Goal: Find specific page/section: Find specific page/section

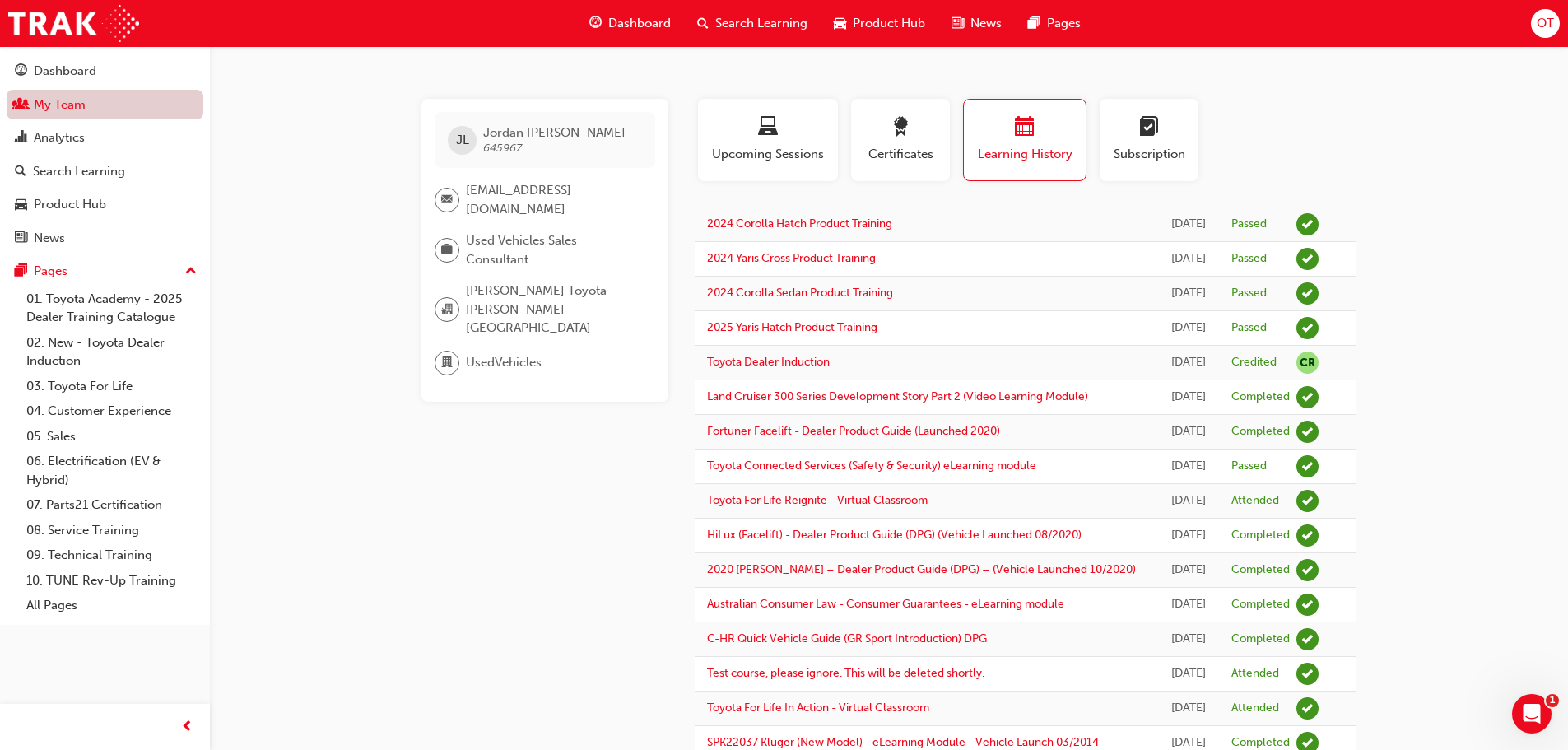
click at [105, 106] on link "My Team" at bounding box center [105, 104] width 197 height 31
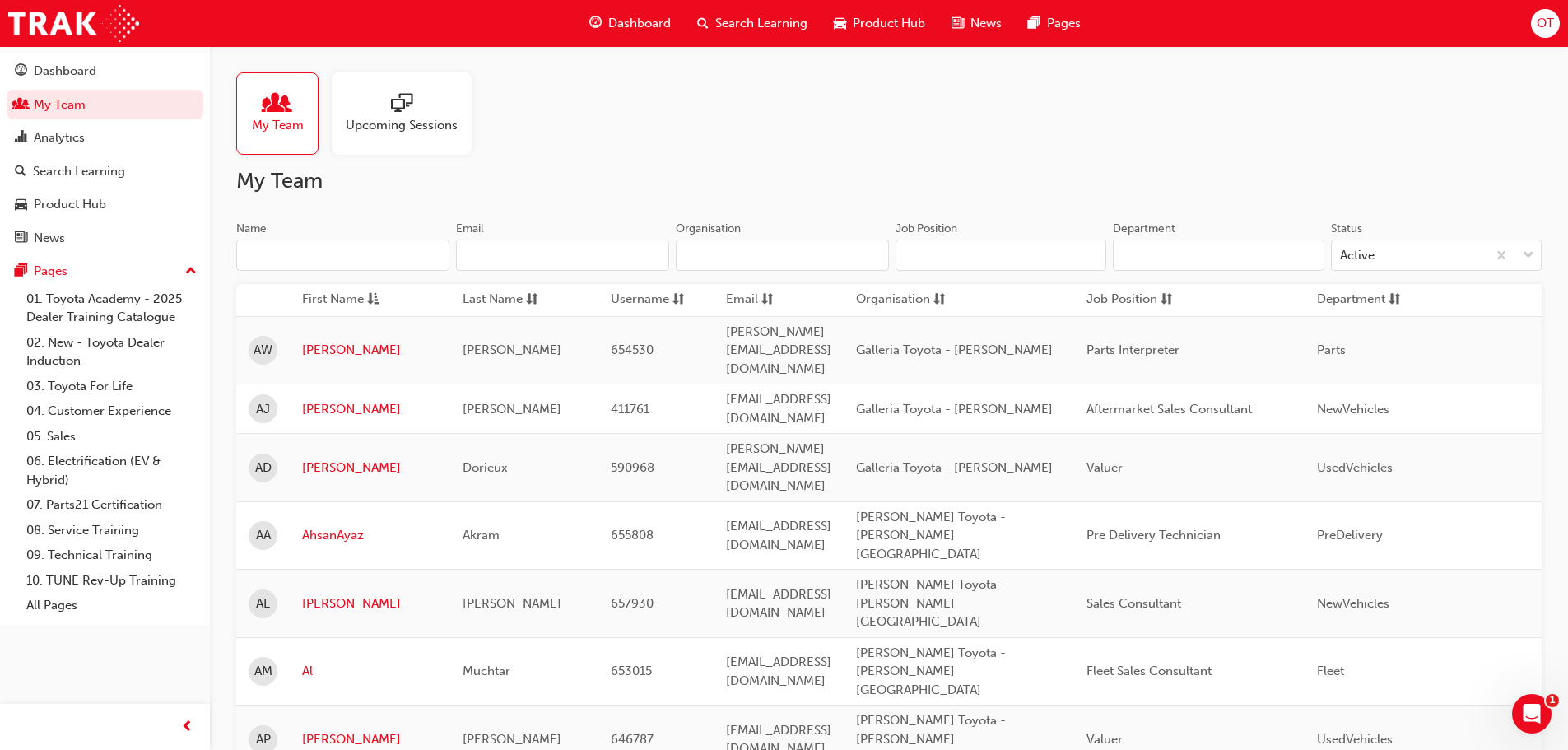
click at [287, 257] on input "Name" at bounding box center [343, 256] width 213 height 32
click at [308, 268] on input "Name" at bounding box center [343, 256] width 213 height 32
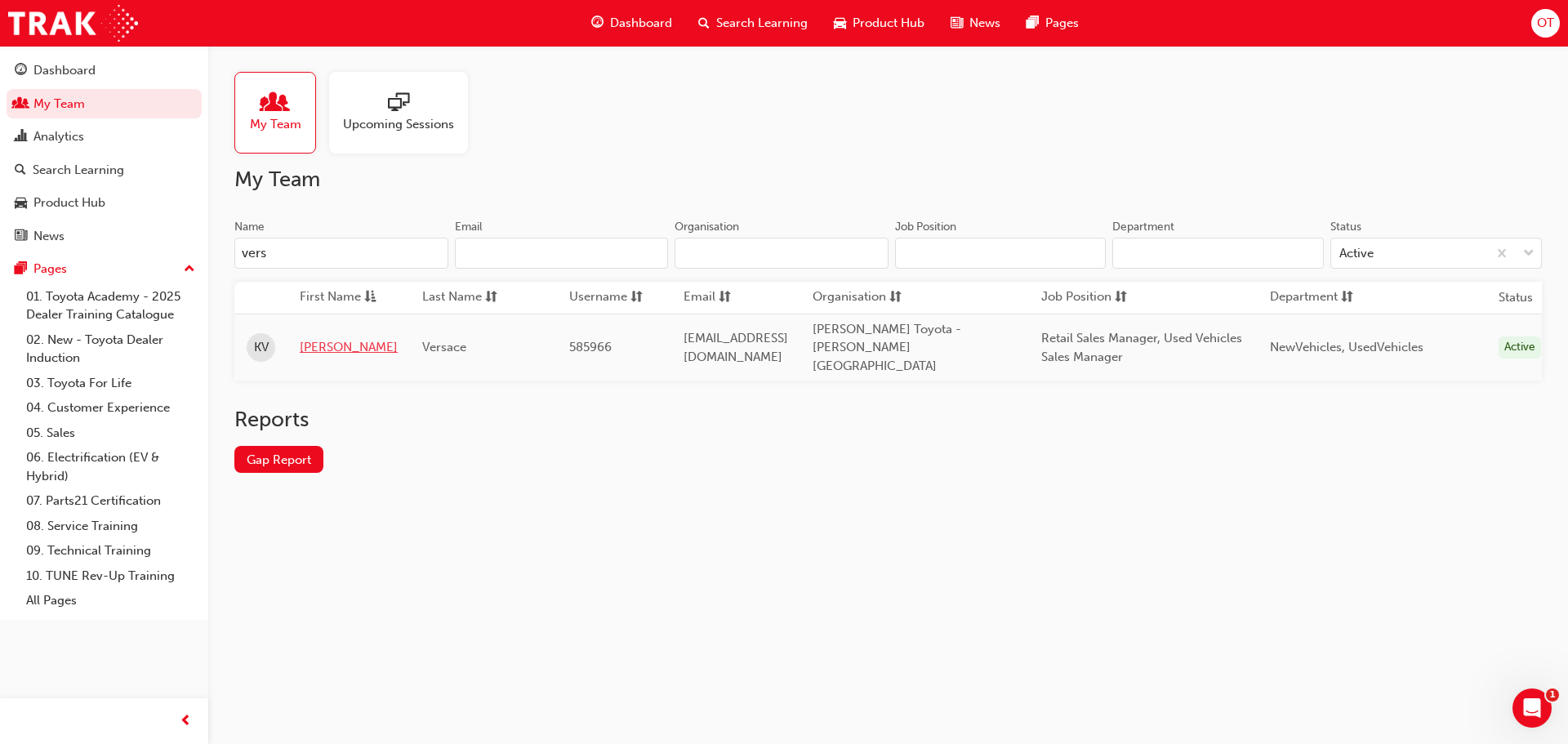
type input "vers"
click at [316, 338] on link "[PERSON_NAME]" at bounding box center [349, 347] width 98 height 19
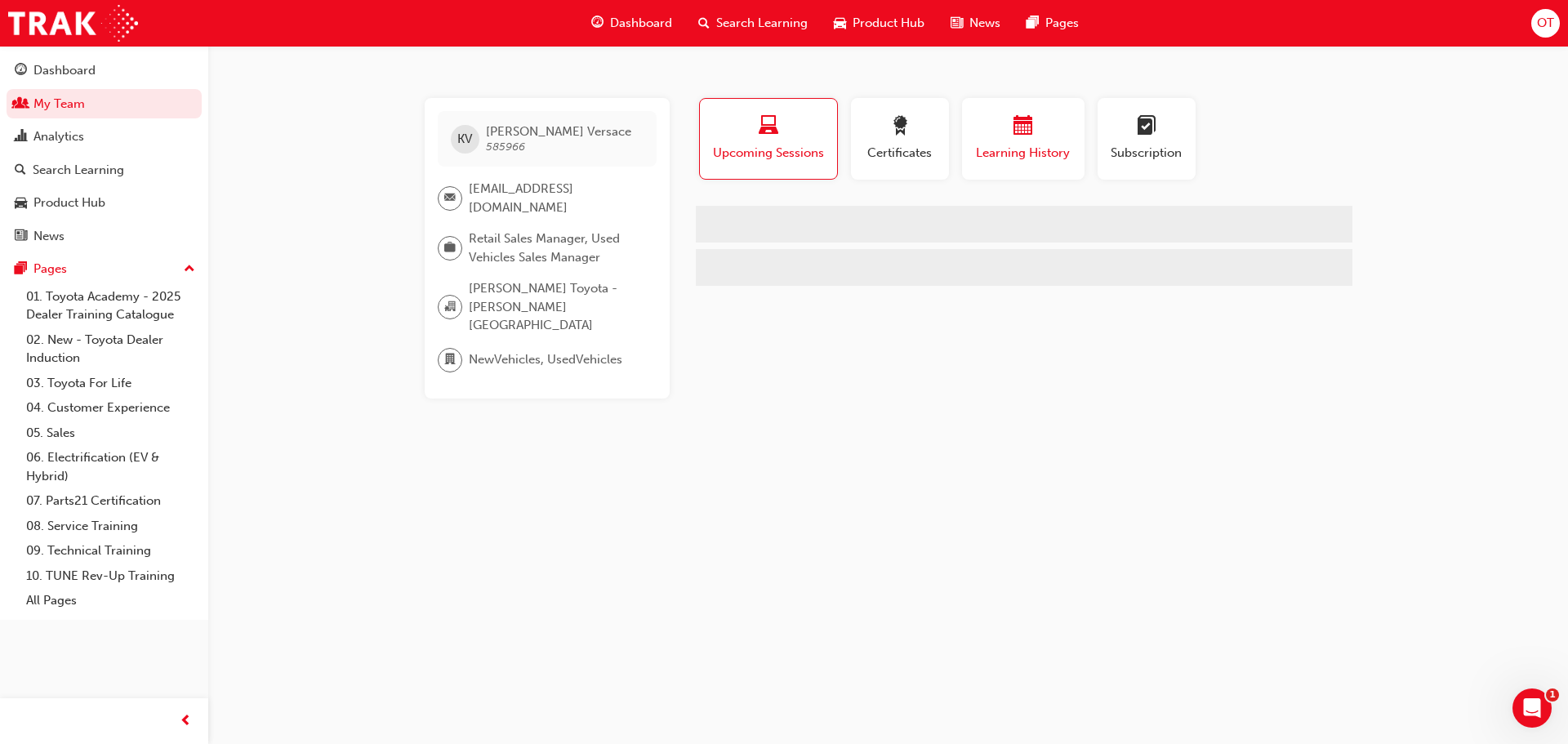
click at [1004, 131] on div "button" at bounding box center [1023, 128] width 98 height 25
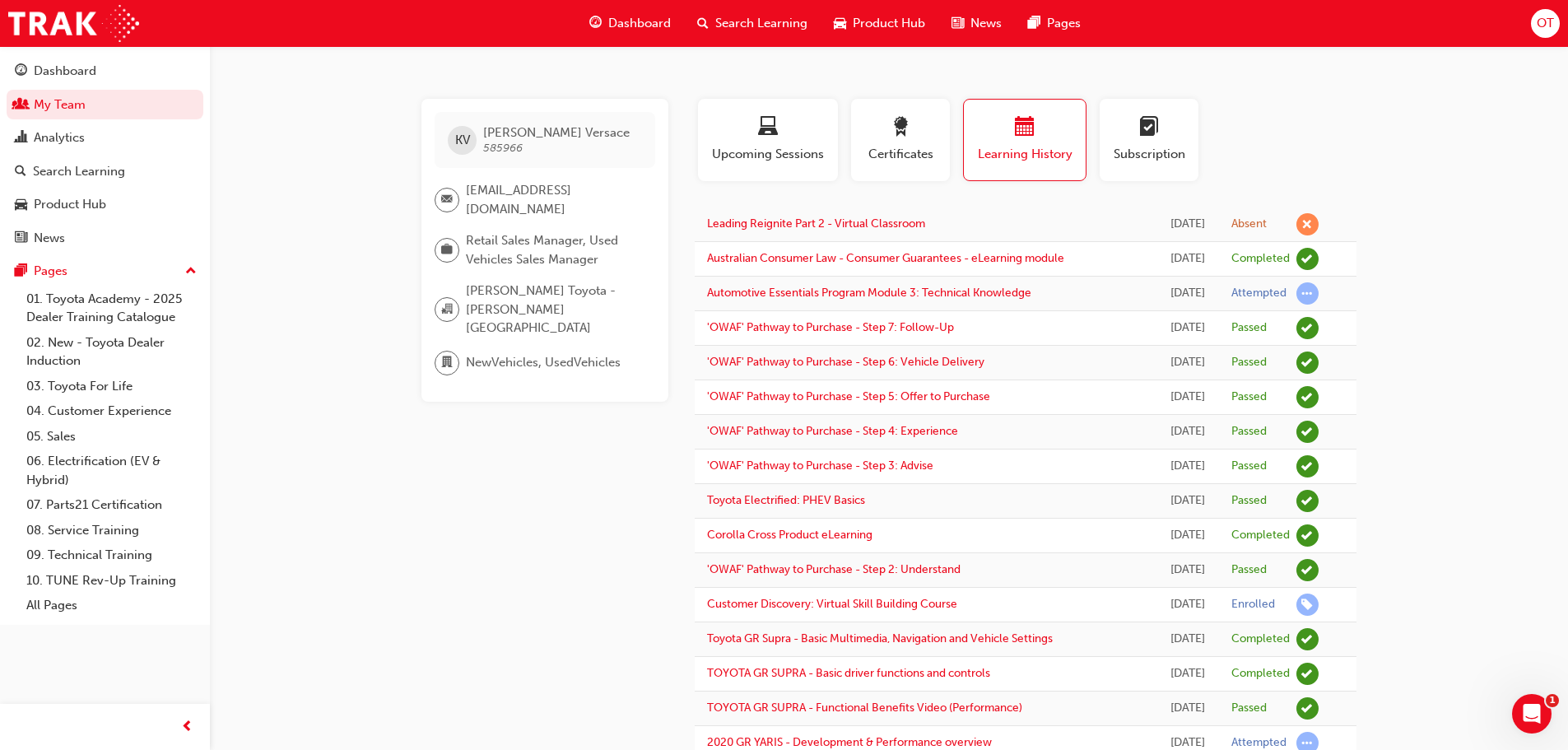
click at [1365, 108] on div "Profile Upcoming Sessions Certificates Learning History Subscription" at bounding box center [1026, 146] width 695 height 95
